Goal: Task Accomplishment & Management: Complete application form

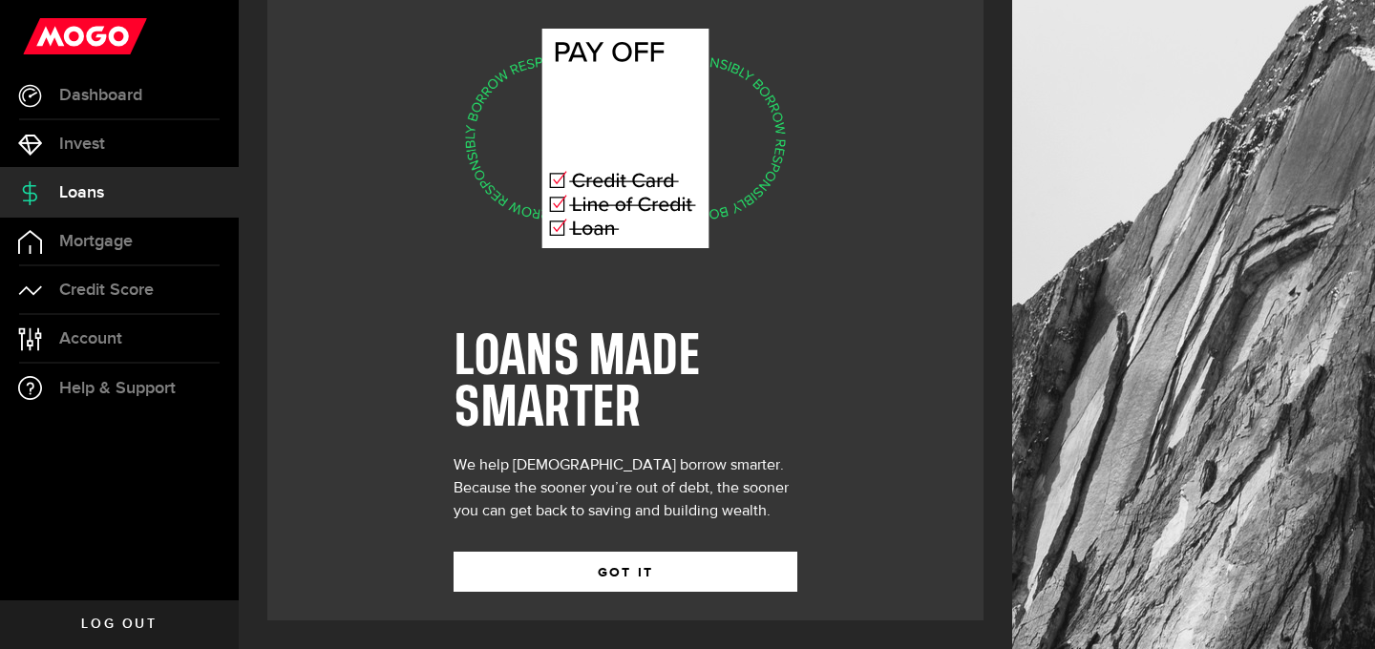
scroll to position [140, 0]
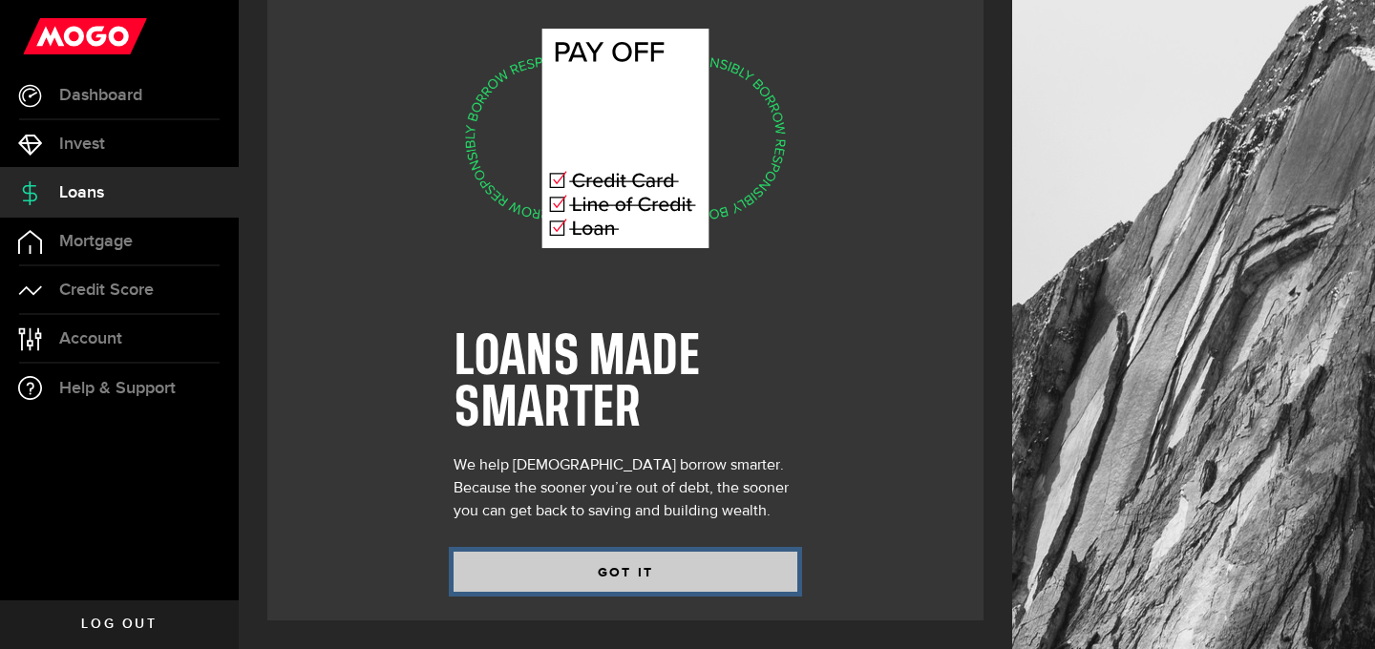
click at [565, 580] on button "GOT IT" at bounding box center [626, 572] width 344 height 40
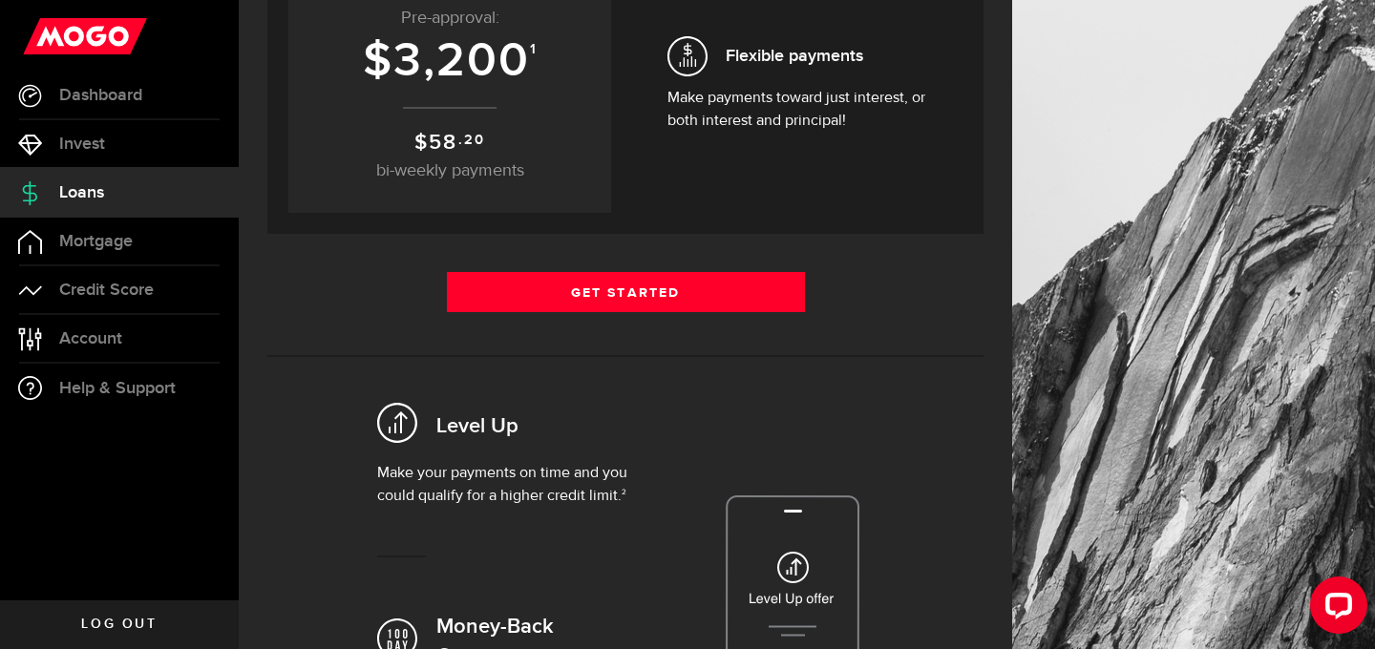
scroll to position [600, 0]
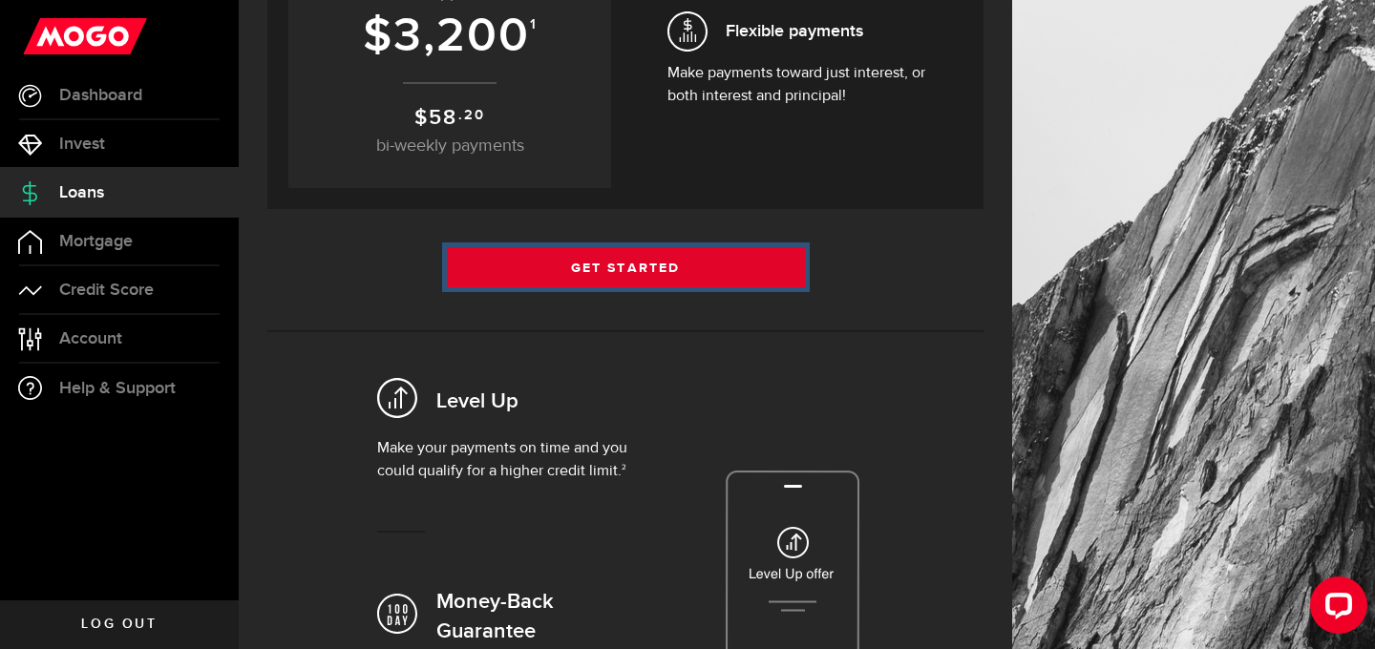
click at [540, 287] on link "Get Started" at bounding box center [626, 267] width 358 height 40
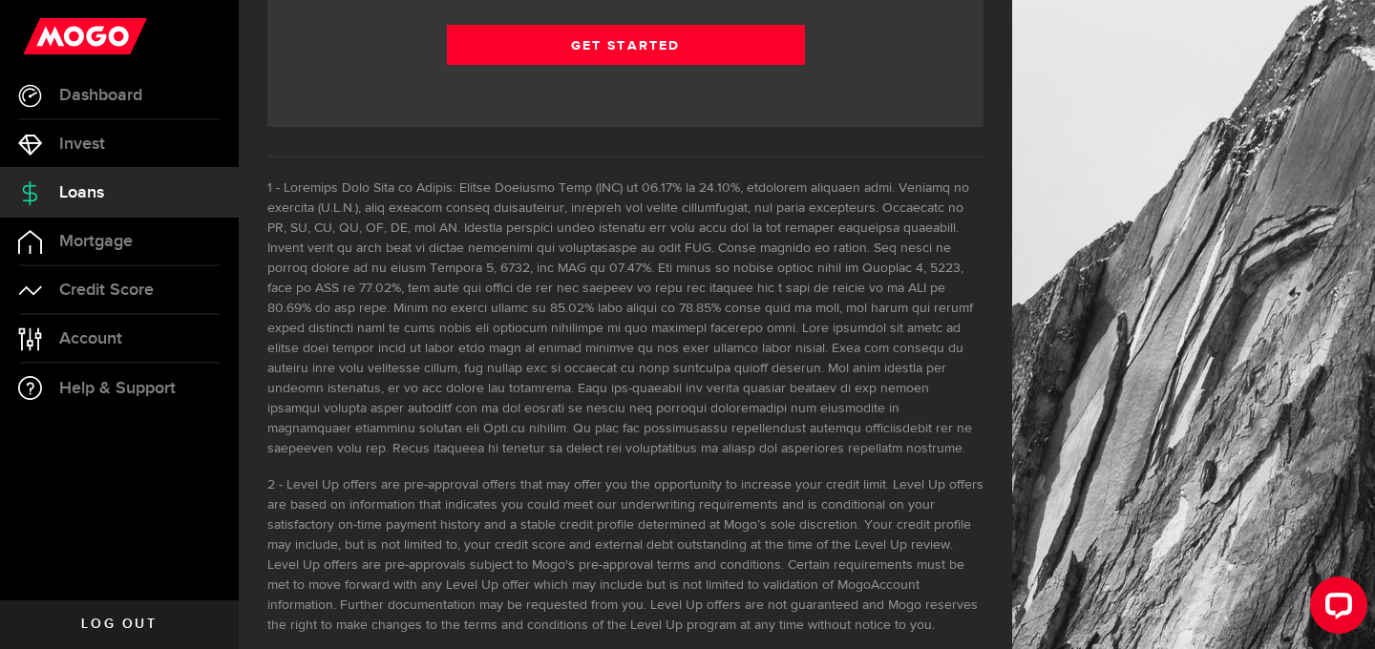
scroll to position [3115, 0]
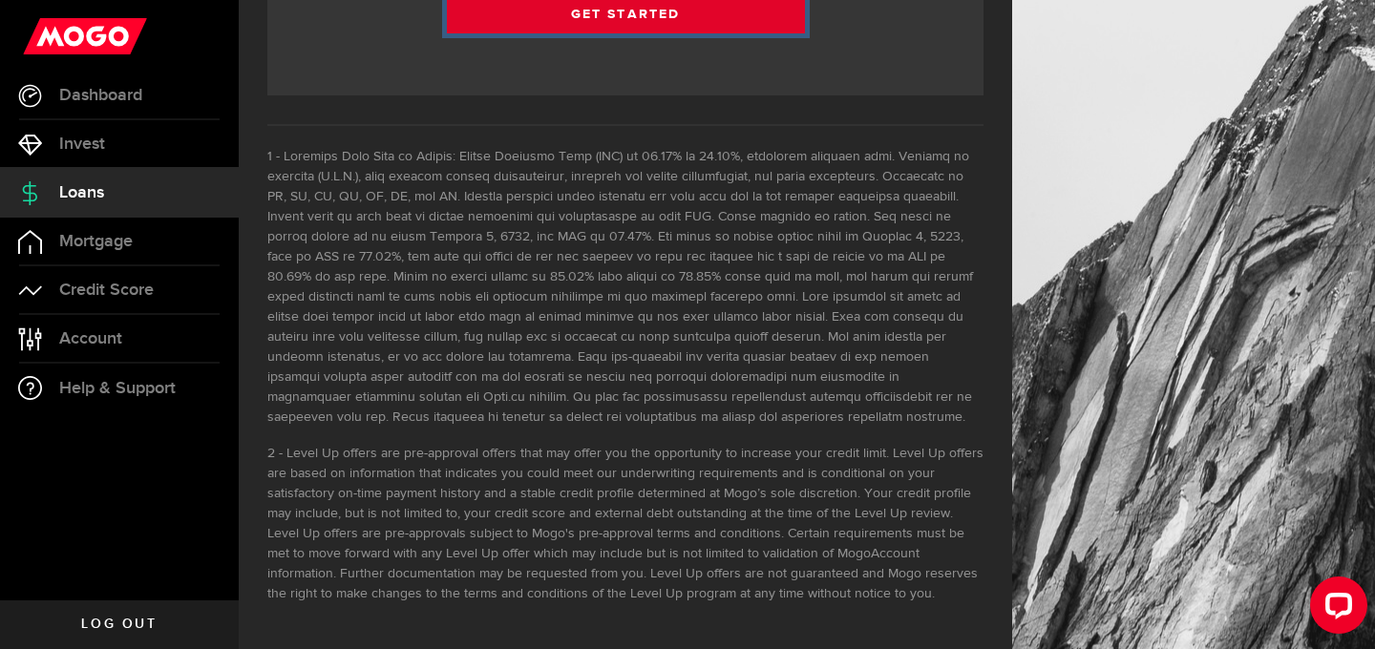
click at [458, 33] on link "Get Started" at bounding box center [626, 13] width 358 height 40
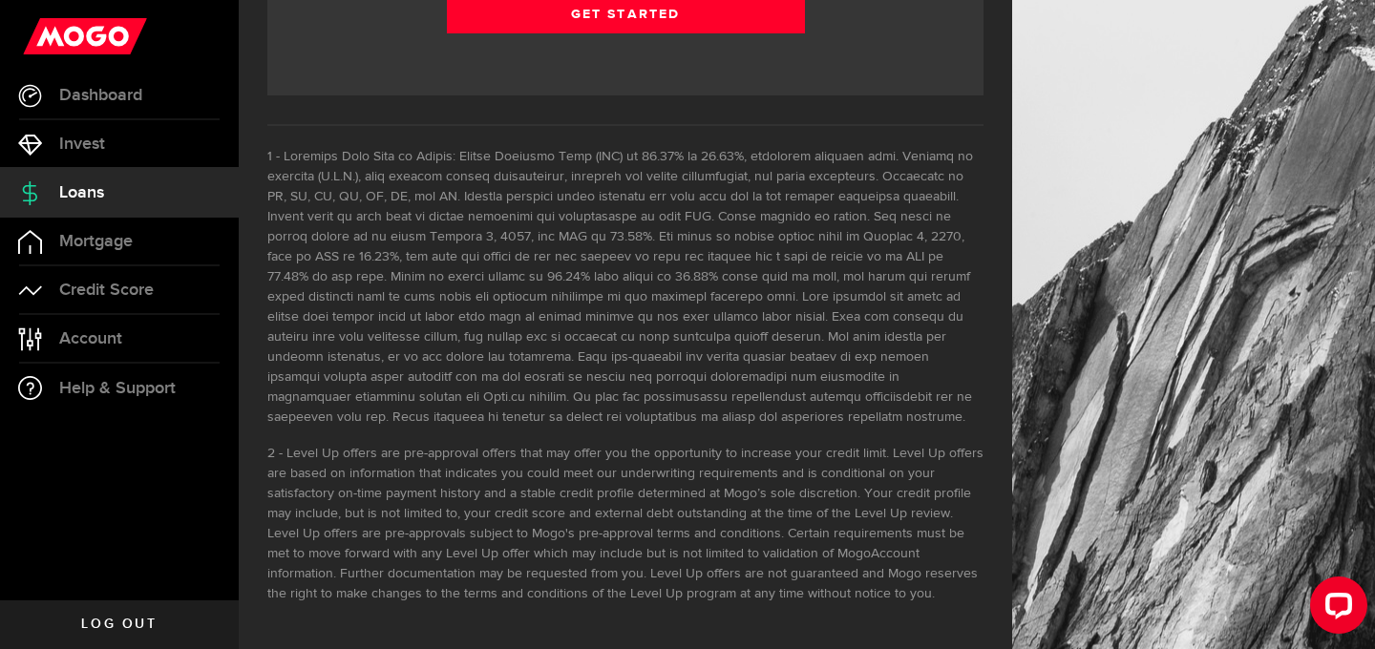
scroll to position [3341, 0]
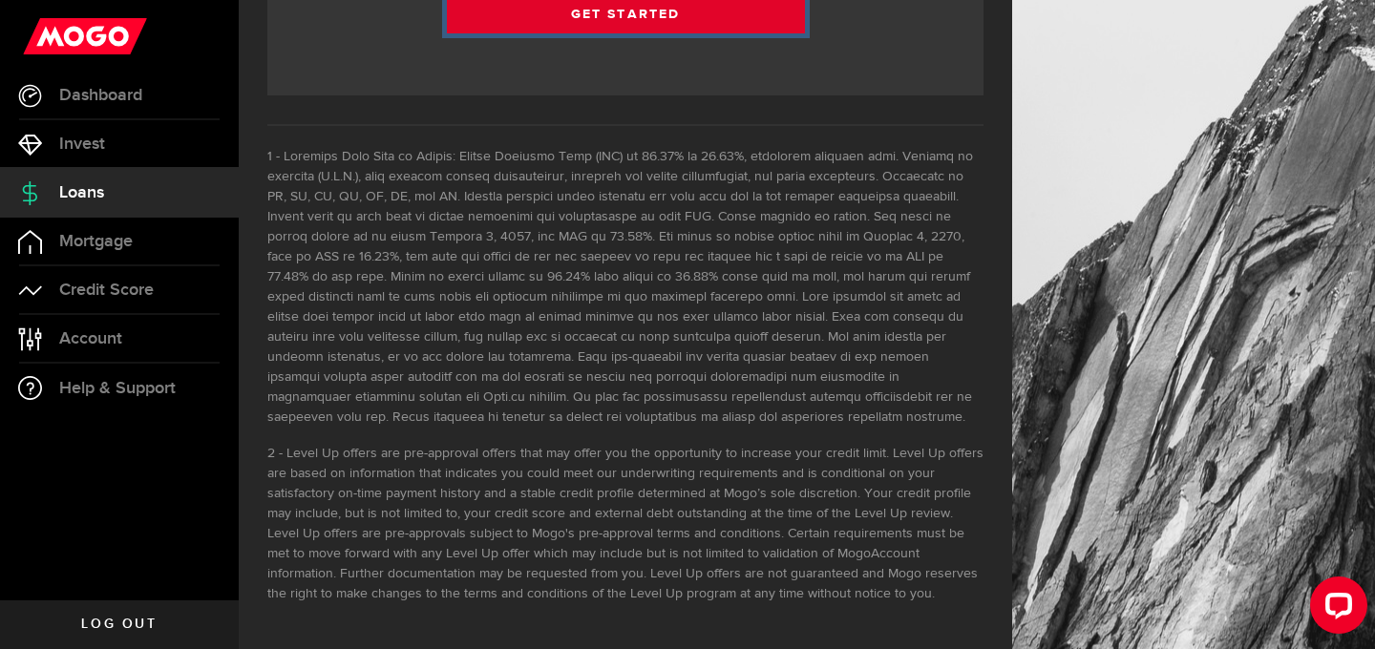
click at [656, 33] on link "Get Started" at bounding box center [626, 13] width 358 height 40
